Goal: Task Accomplishment & Management: Complete application form

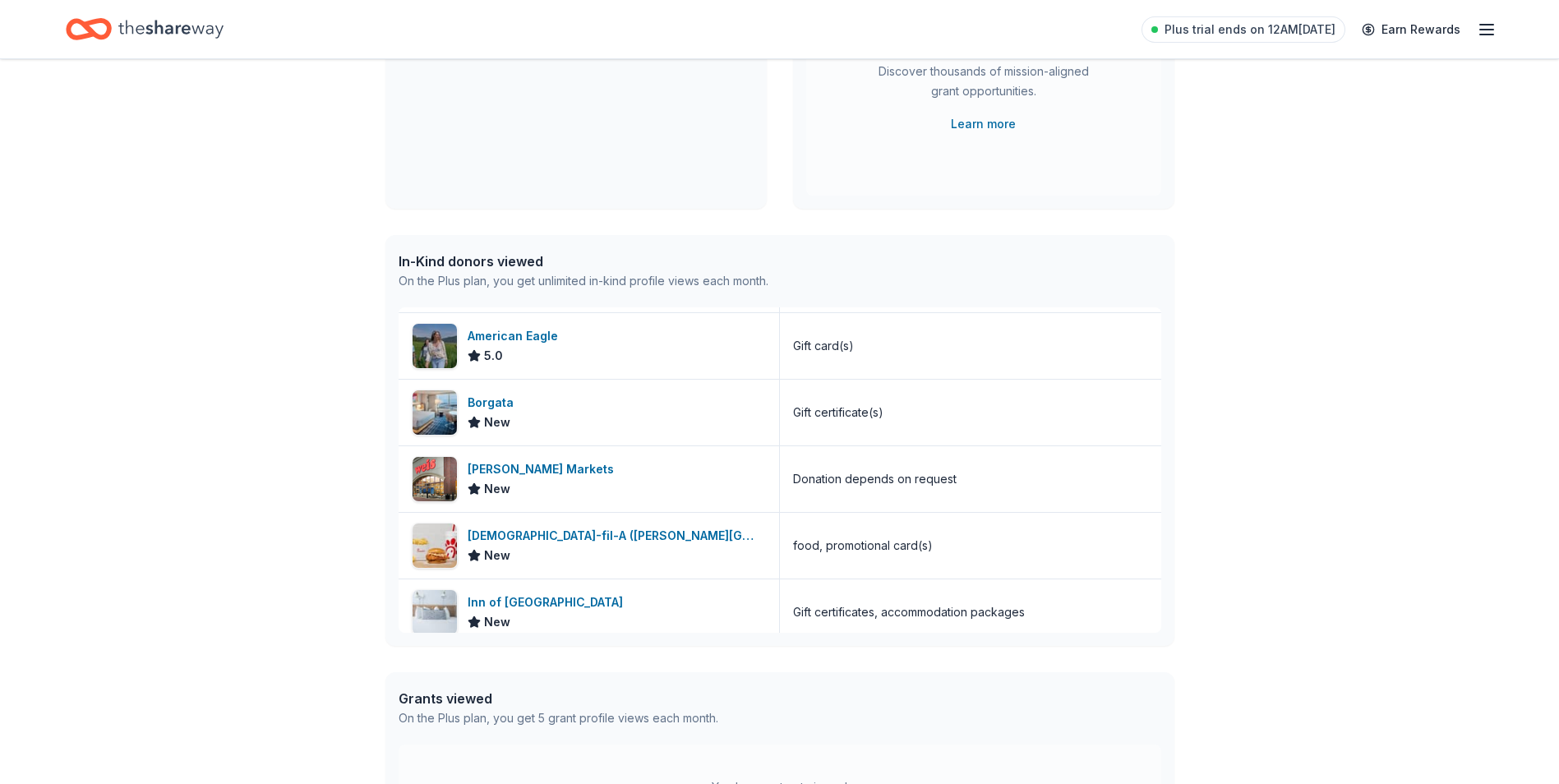
scroll to position [539, 0]
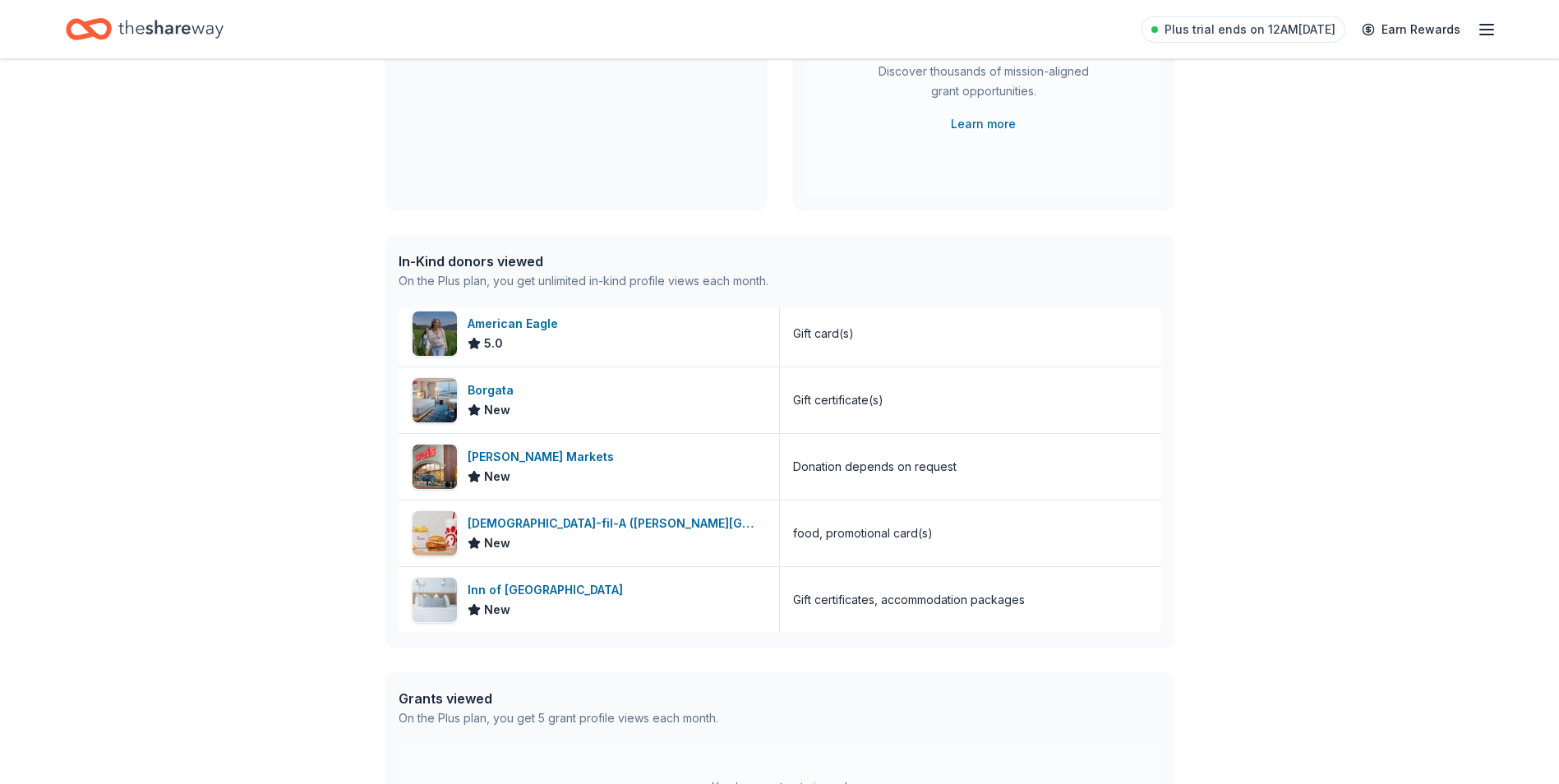
click at [1487, 29] on line "button" at bounding box center [1486, 29] width 13 height 0
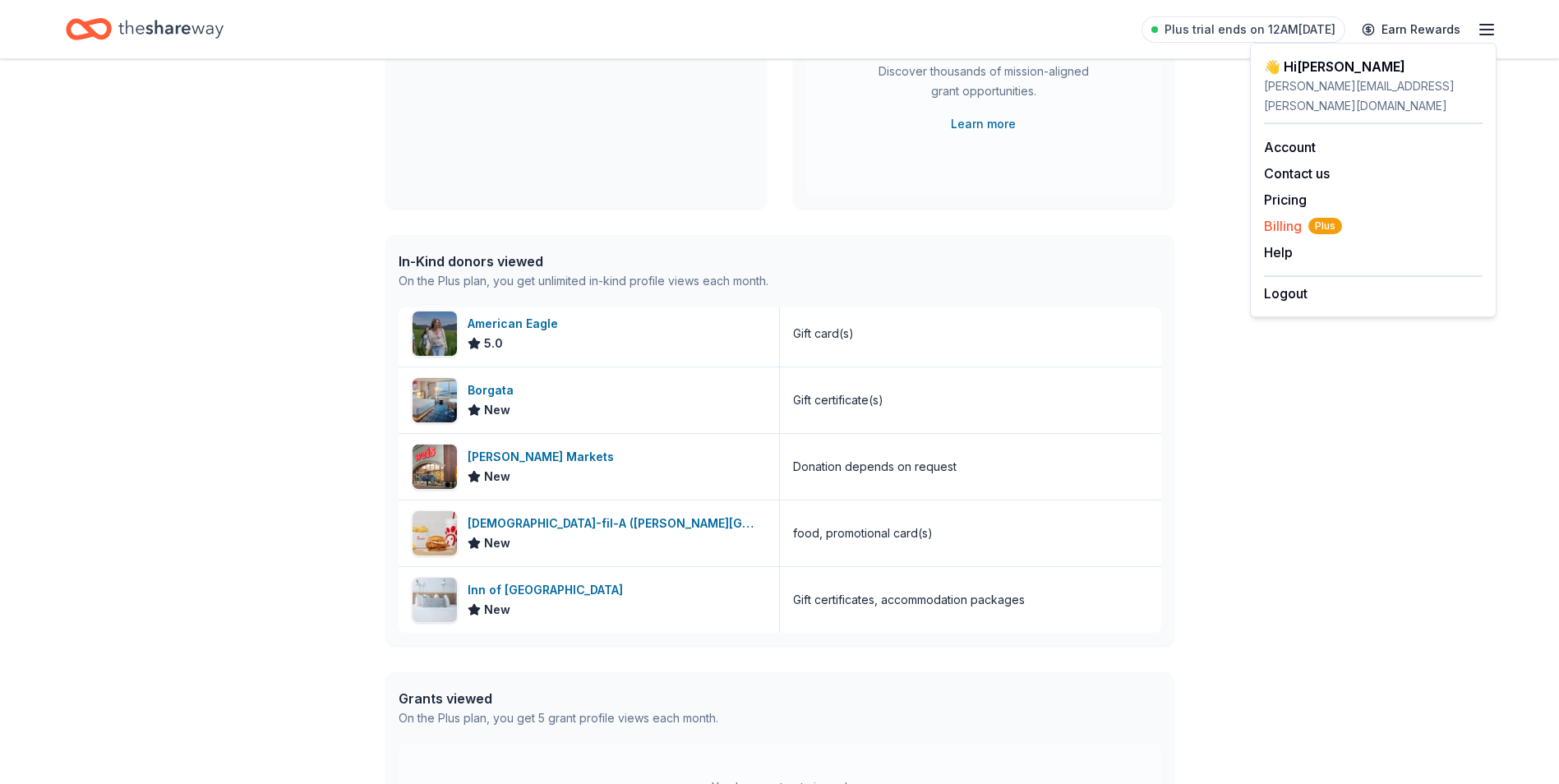
click at [1291, 216] on span "Billing Plus" at bounding box center [1302, 226] width 78 height 20
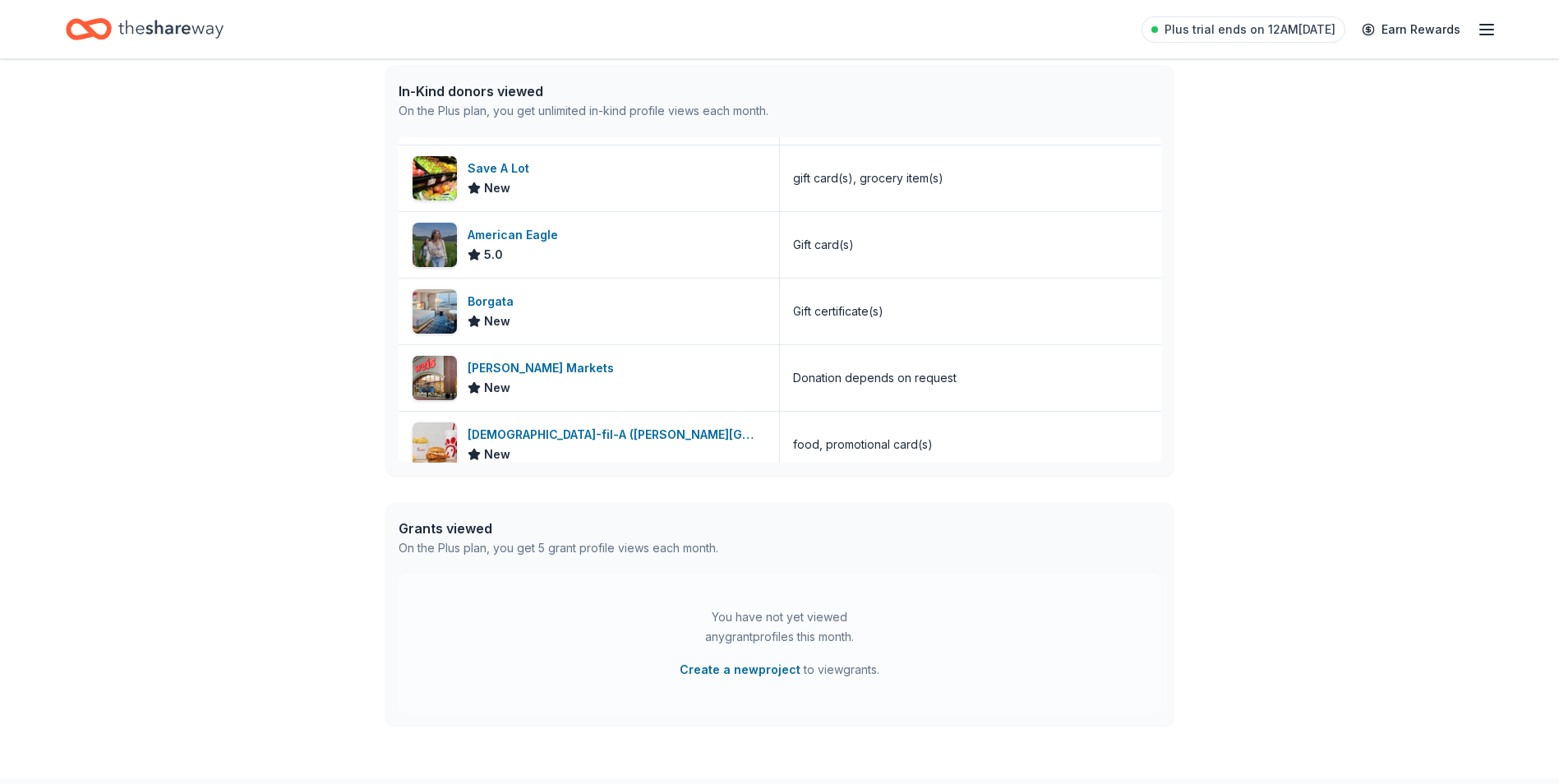
scroll to position [455, 0]
click at [844, 384] on div "Donation depends on request" at bounding box center [874, 380] width 164 height 20
click at [442, 370] on img at bounding box center [435, 381] width 45 height 45
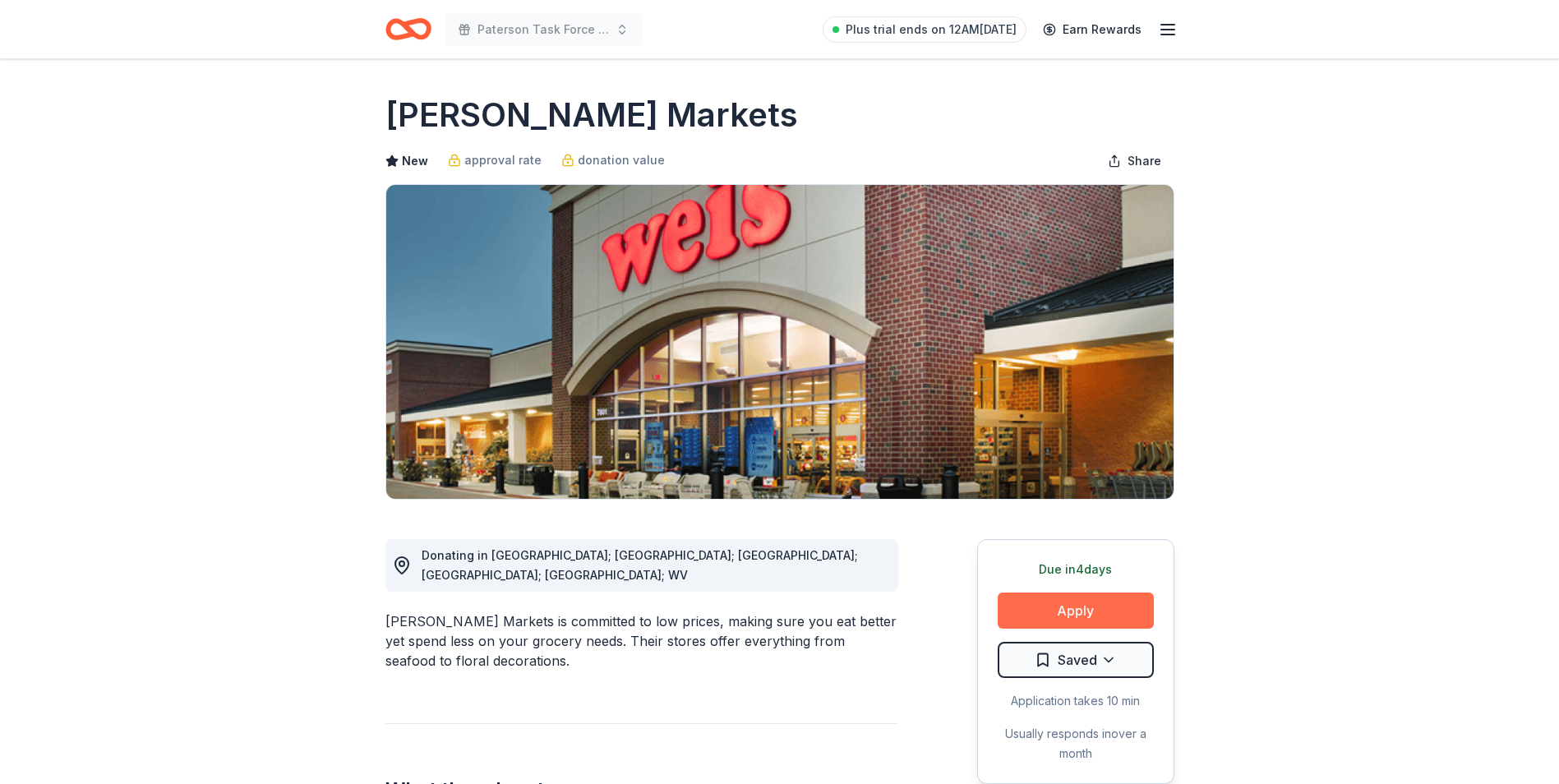
click at [1074, 613] on button "Apply" at bounding box center [1076, 611] width 156 height 36
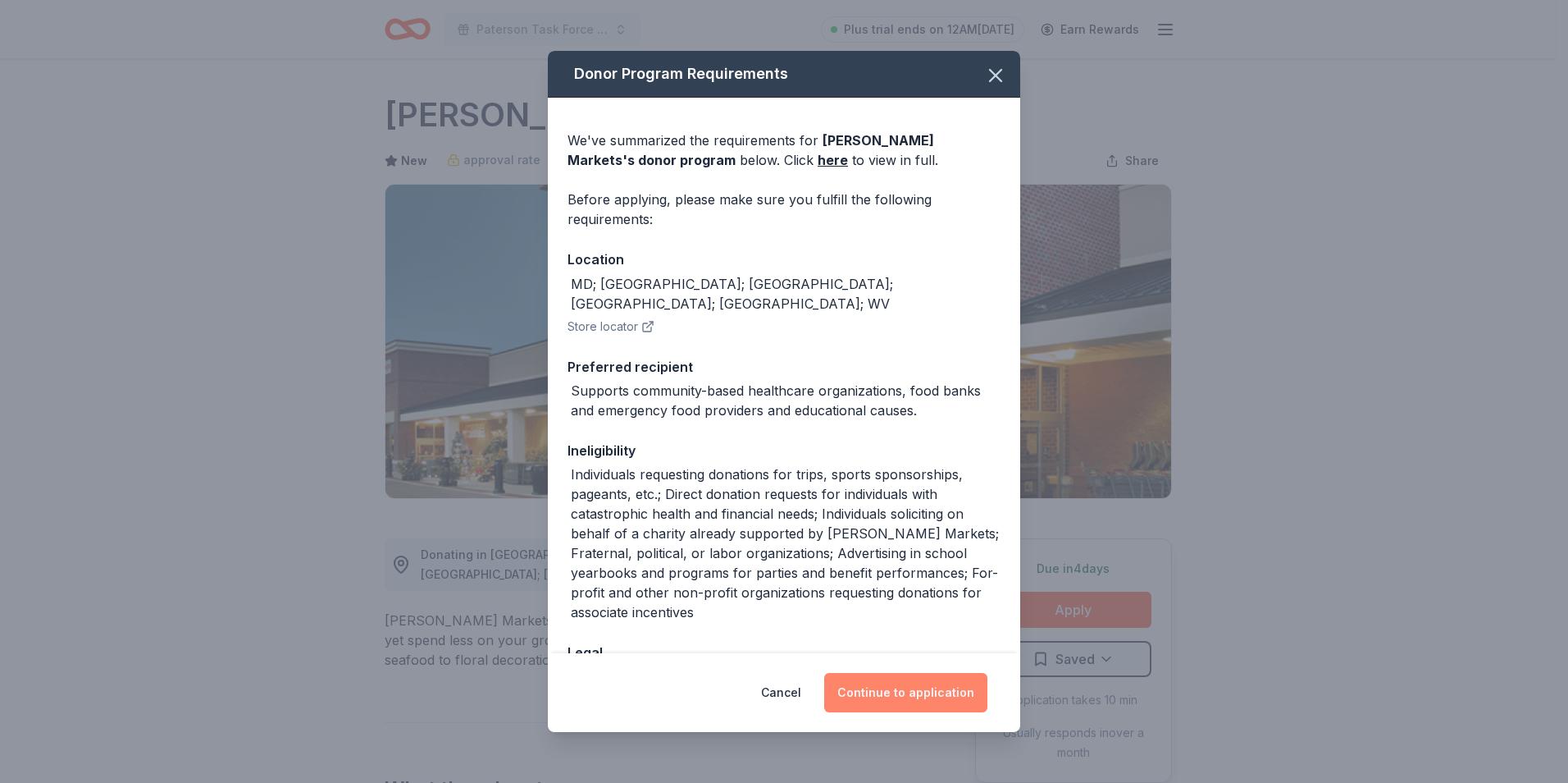
click at [923, 690] on button "Continue to application" at bounding box center [906, 692] width 164 height 39
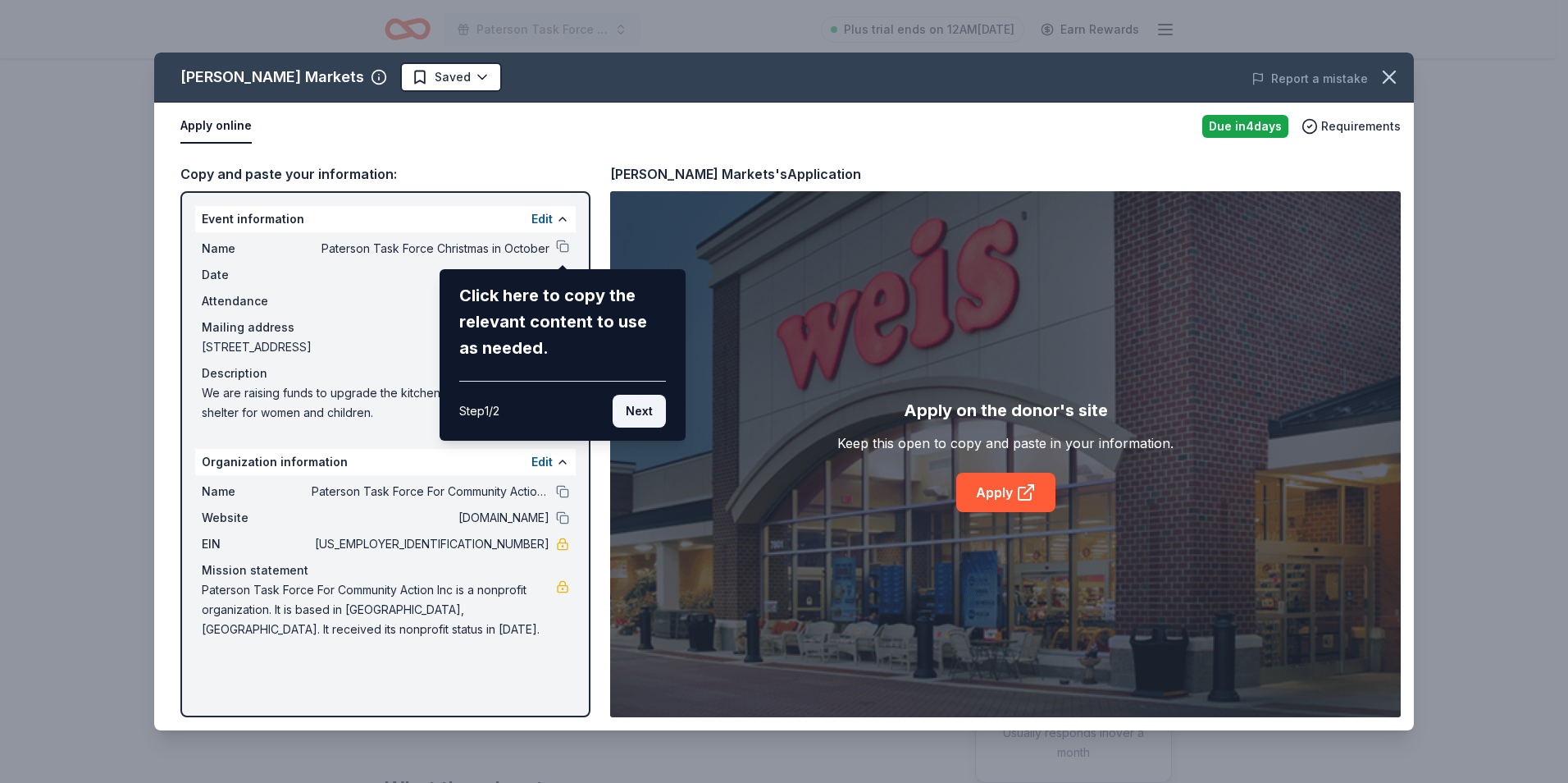
click at [632, 412] on button "Next" at bounding box center [639, 411] width 53 height 33
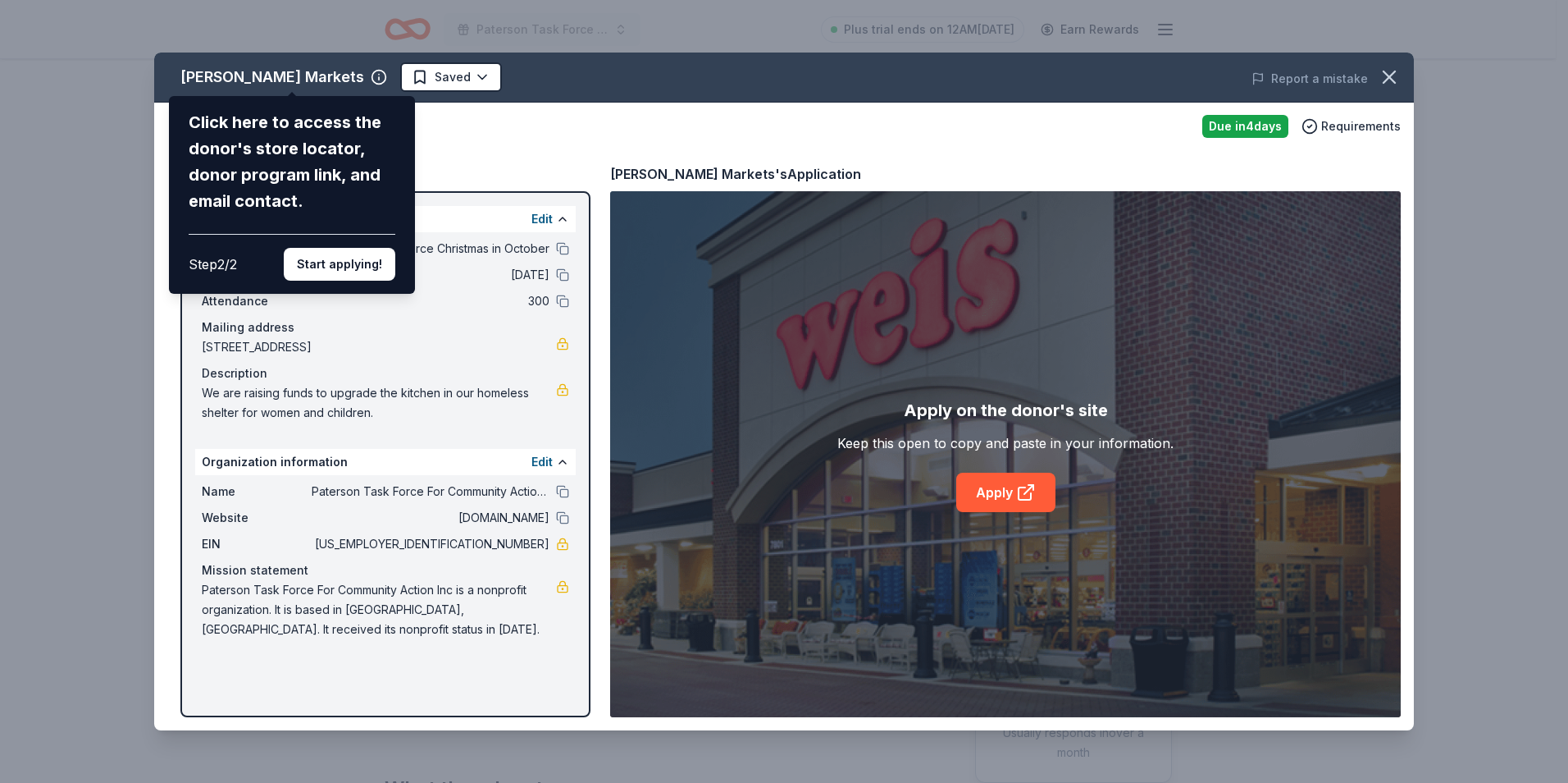
click at [476, 331] on div "Weis Markets Click here to access the donor's store locator, donor program link…" at bounding box center [784, 391] width 1260 height 678
click at [500, 75] on div "Weis Markets Click here to access the donor's store locator, donor program link…" at bounding box center [784, 391] width 1260 height 678
click at [991, 499] on div "Weis Markets Click here to access the donor's store locator, donor program link…" at bounding box center [784, 391] width 1260 height 678
click at [344, 259] on button "Start applying!" at bounding box center [339, 264] width 111 height 33
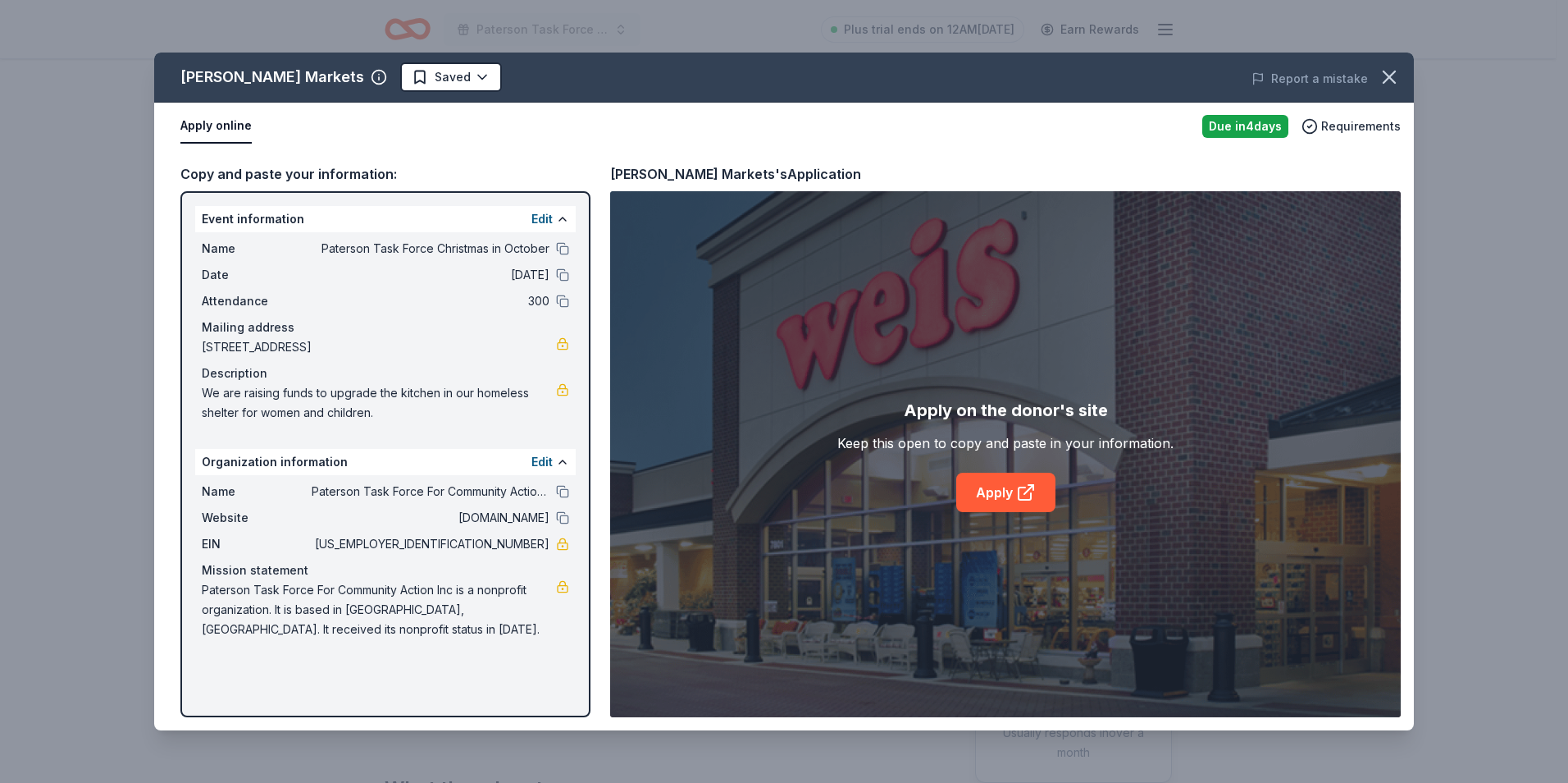
click at [1019, 499] on div "Weis Markets Saved Report a mistake Apply online Due in 4 days Requirements Cop…" at bounding box center [784, 391] width 1260 height 678
click at [1002, 485] on div "Weis Markets Saved Report a mistake Apply online Due in 4 days Requirements Cop…" at bounding box center [784, 391] width 1260 height 678
click at [985, 498] on div "Weis Markets Saved Report a mistake Apply online Due in 4 days Requirements Cop…" at bounding box center [784, 391] width 1260 height 678
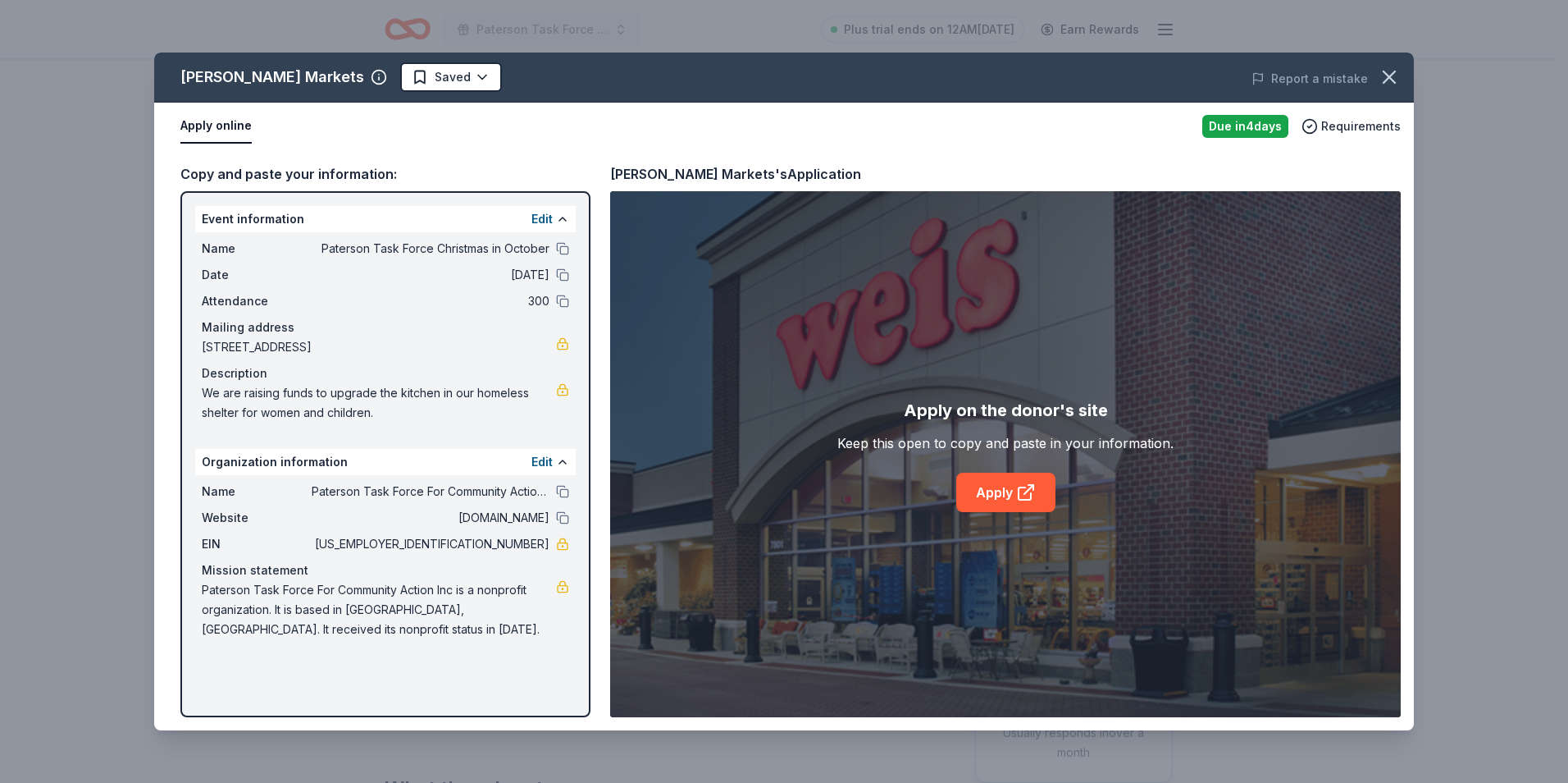
click at [981, 499] on div "Weis Markets Saved Report a mistake Apply online Due in 4 days Requirements Cop…" at bounding box center [784, 391] width 1260 height 678
click at [1006, 487] on div "Weis Markets Saved Report a mistake Apply online Due in 4 days Requirements Cop…" at bounding box center [784, 391] width 1260 height 678
click at [1248, 127] on div "Due in 4 days" at bounding box center [1245, 126] width 86 height 23
click at [1349, 127] on span "Requirements" at bounding box center [1361, 126] width 80 height 20
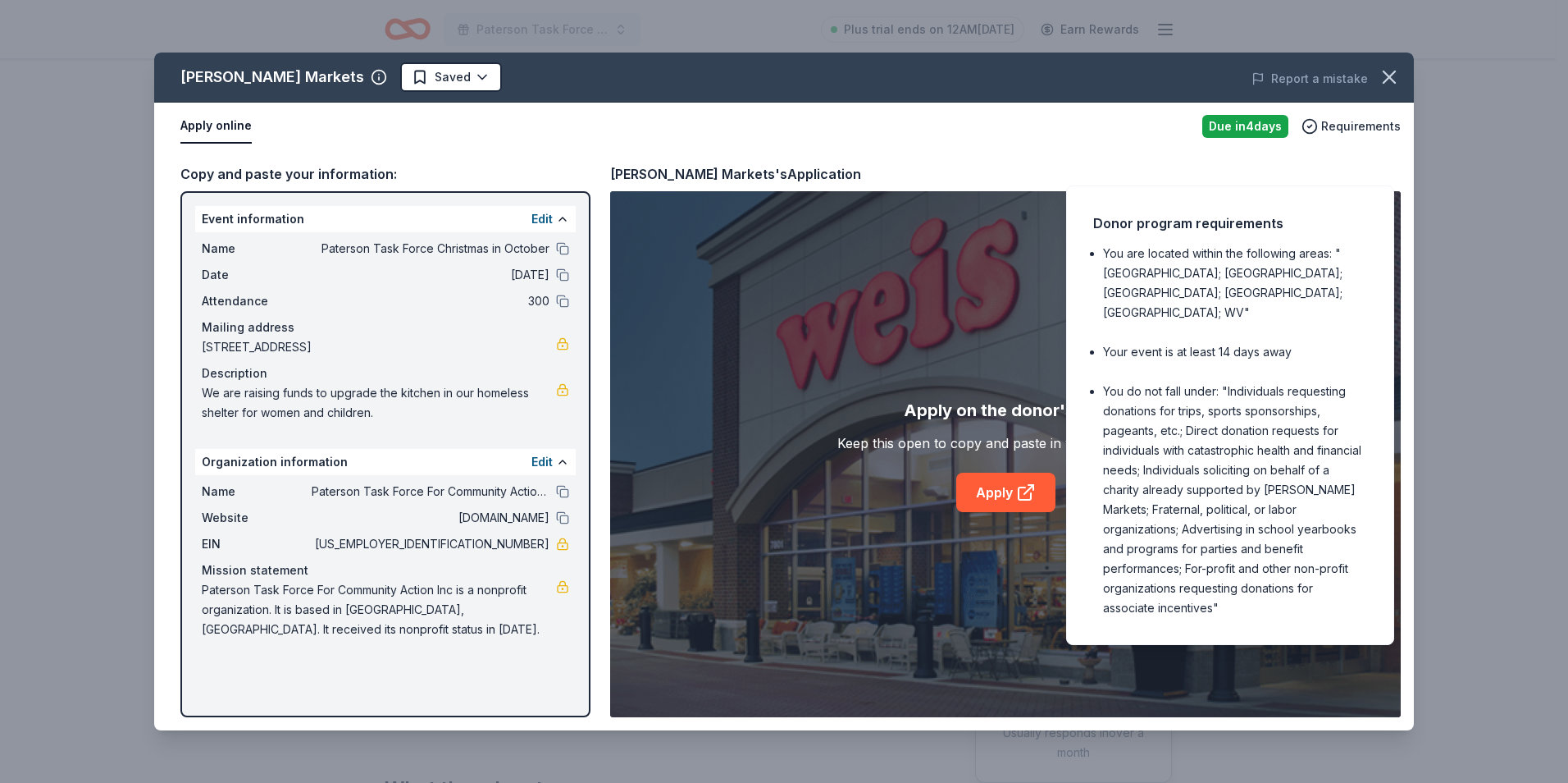
click at [1471, 138] on div "Weis Markets Saved Report a mistake Apply online Due in 4 days Requirements Cop…" at bounding box center [784, 392] width 1568 height 783
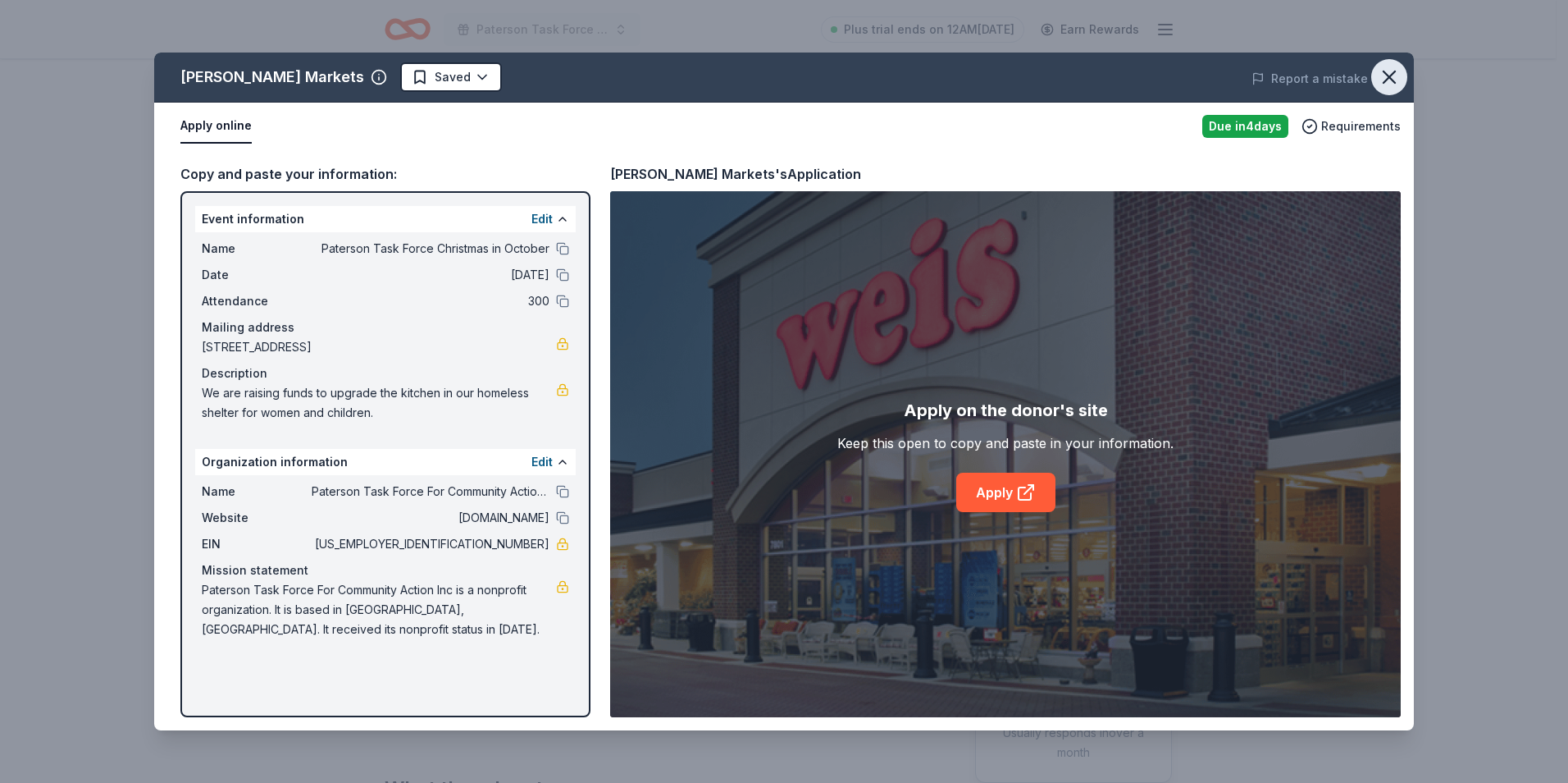
click at [1390, 79] on icon "button" at bounding box center [1389, 77] width 23 height 23
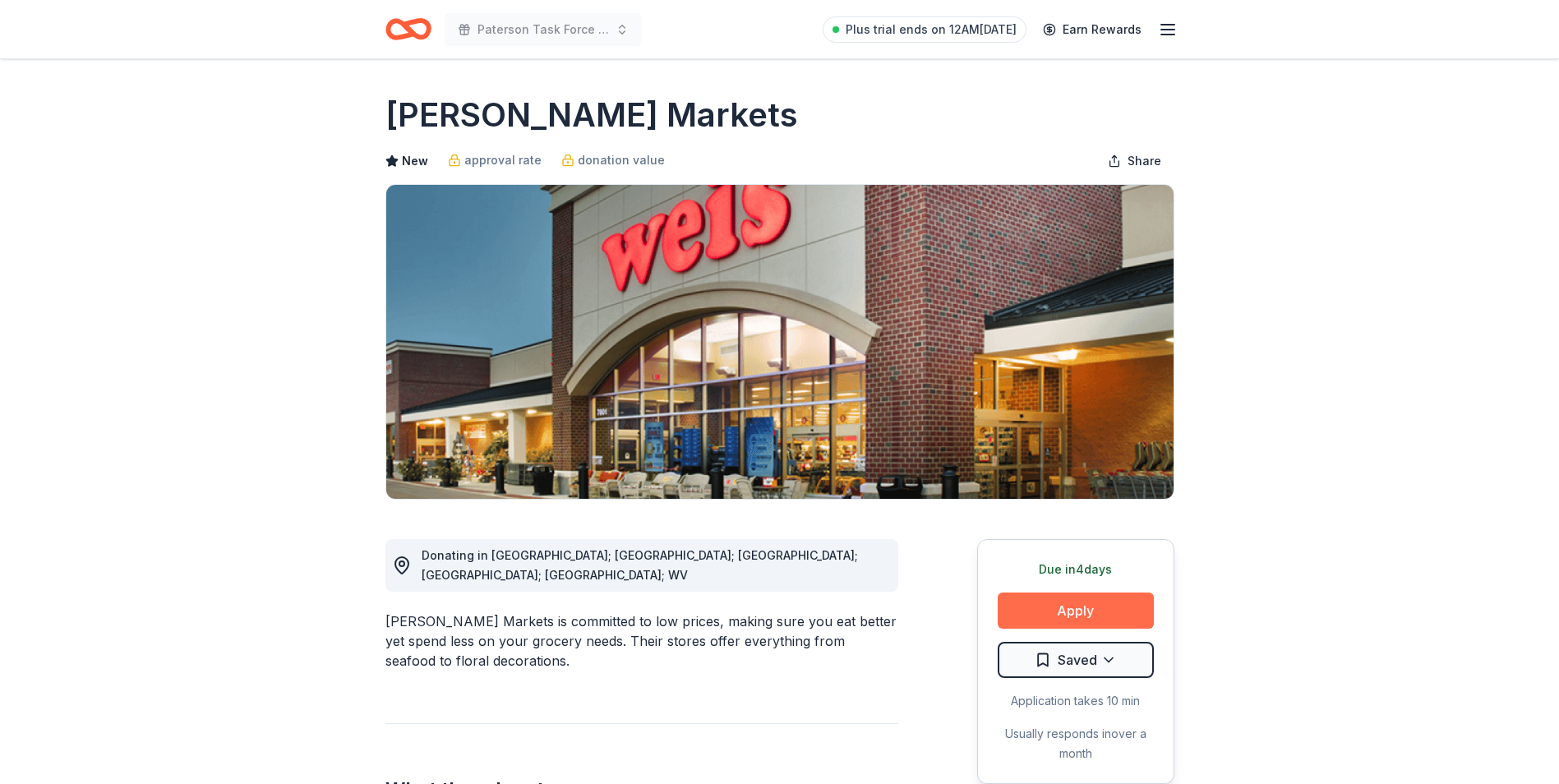
click at [1078, 609] on button "Apply" at bounding box center [1076, 611] width 156 height 36
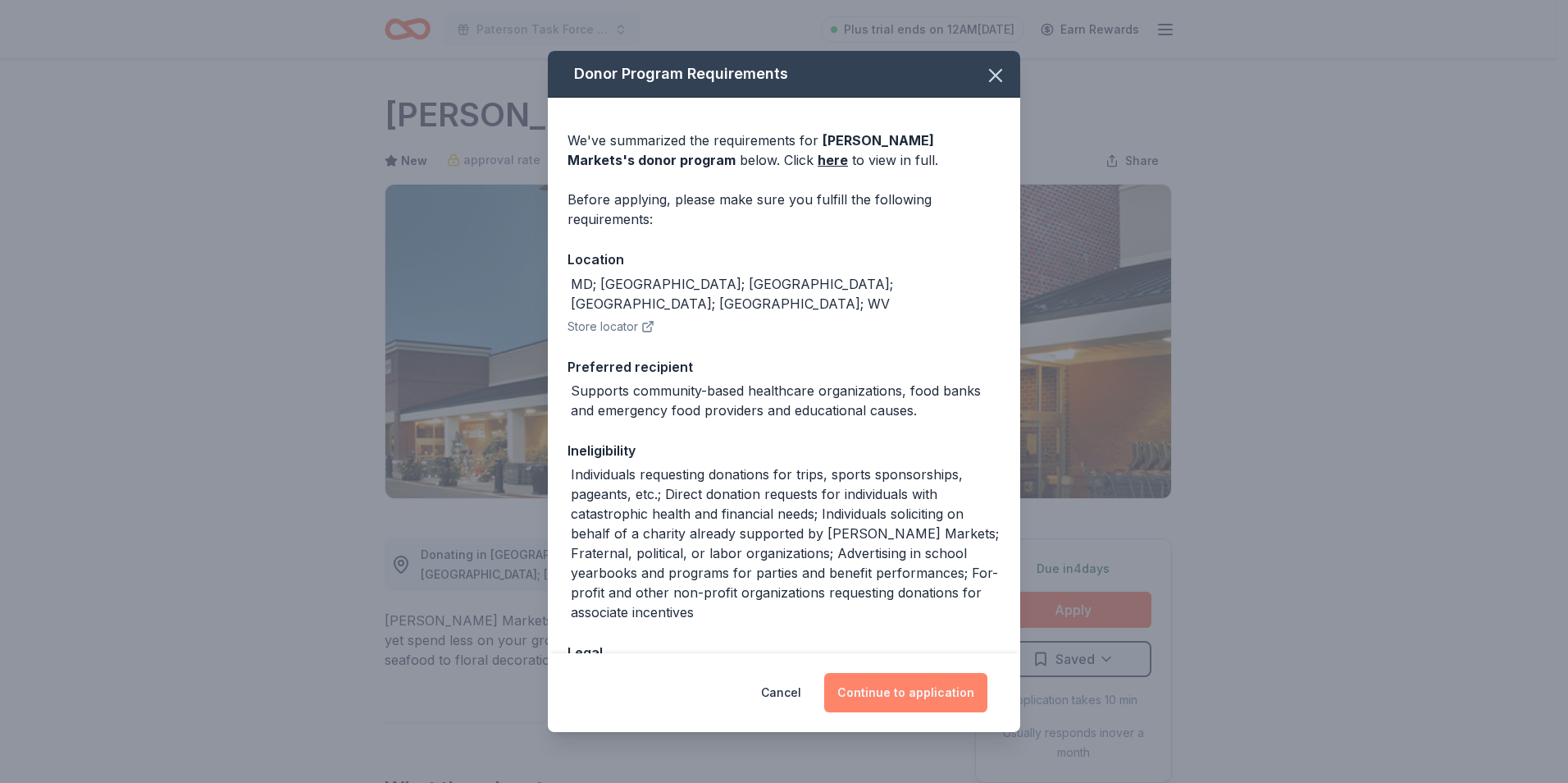
click at [917, 692] on button "Continue to application" at bounding box center [906, 692] width 164 height 39
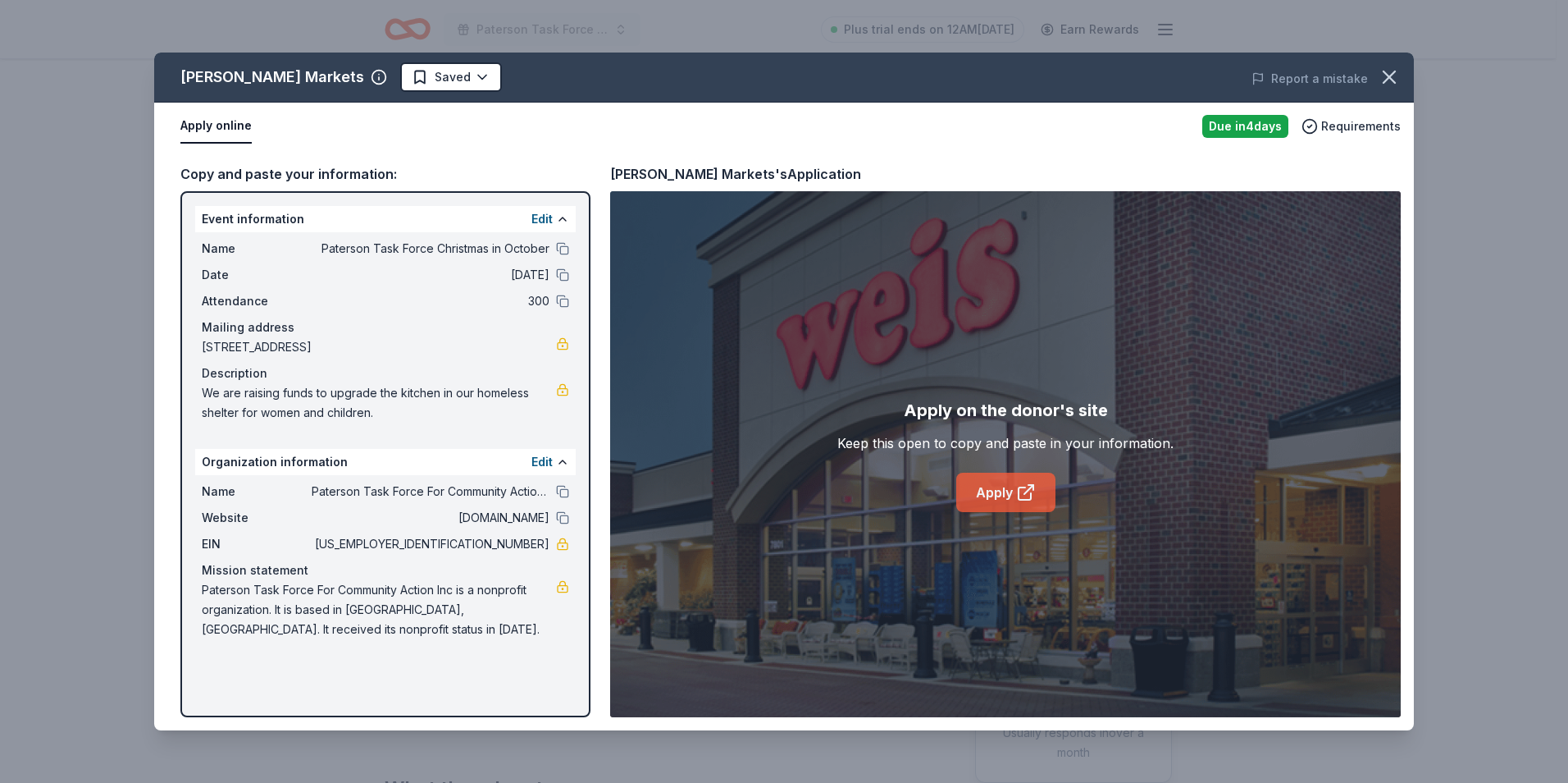
click at [1009, 490] on link "Apply" at bounding box center [1006, 493] width 99 height 39
click at [1019, 494] on icon at bounding box center [1025, 493] width 12 height 12
